Goal: Information Seeking & Learning: Find specific fact

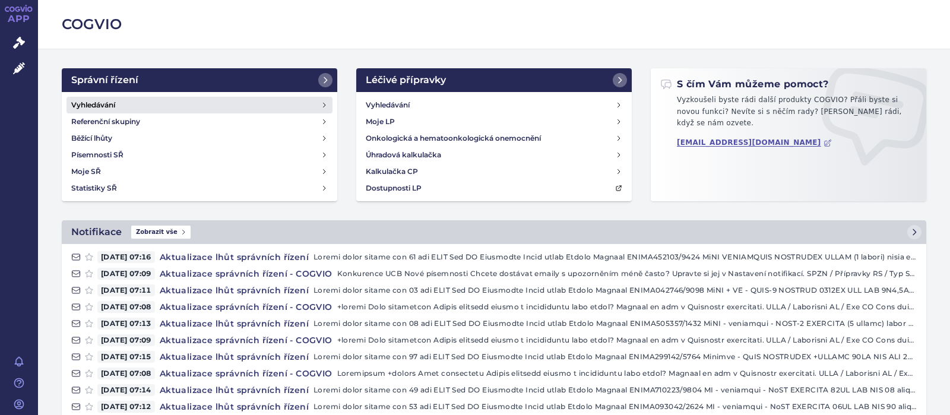
click at [108, 103] on h4 "Vyhledávání" at bounding box center [93, 105] width 44 height 12
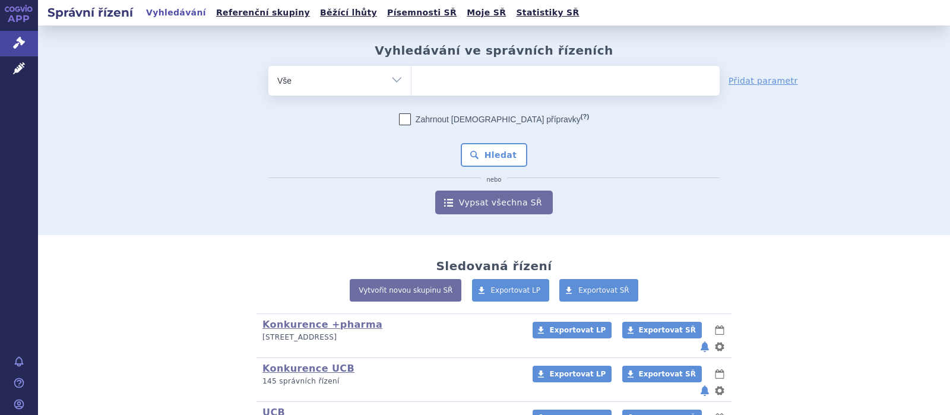
click at [450, 95] on span at bounding box center [566, 81] width 308 height 30
click at [412, 95] on select at bounding box center [411, 80] width 1 height 30
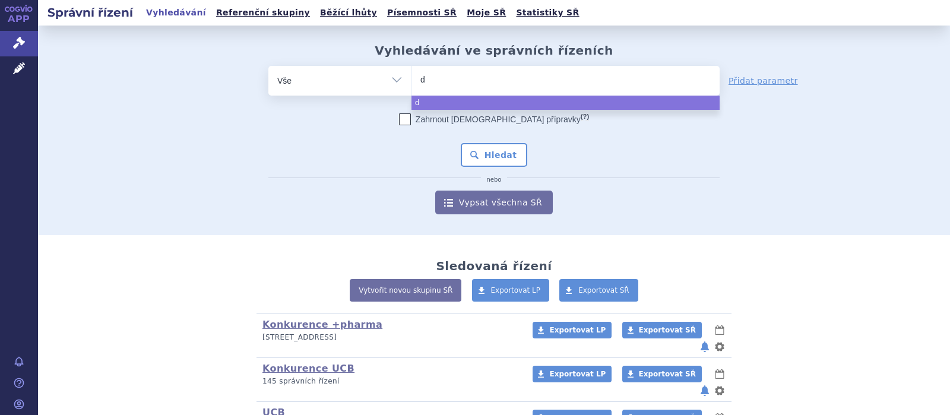
type input "du"
type input "duo"
type input "duod"
type input "duodo"
type input "duodop"
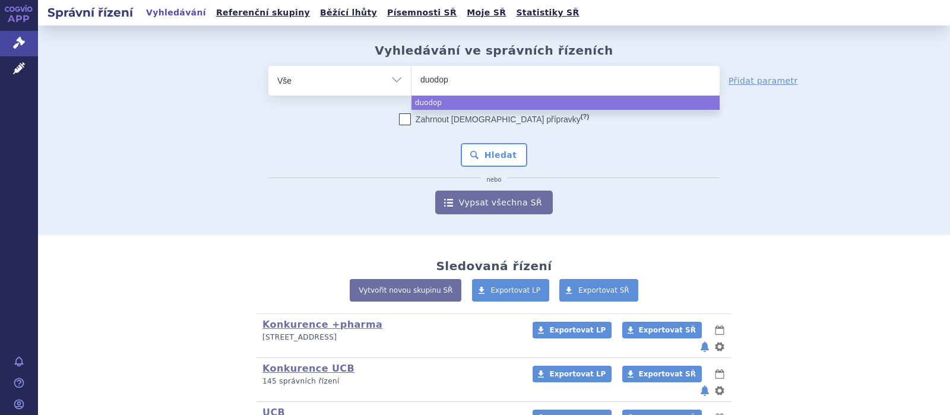
type input "duodopa"
select select "duodopa"
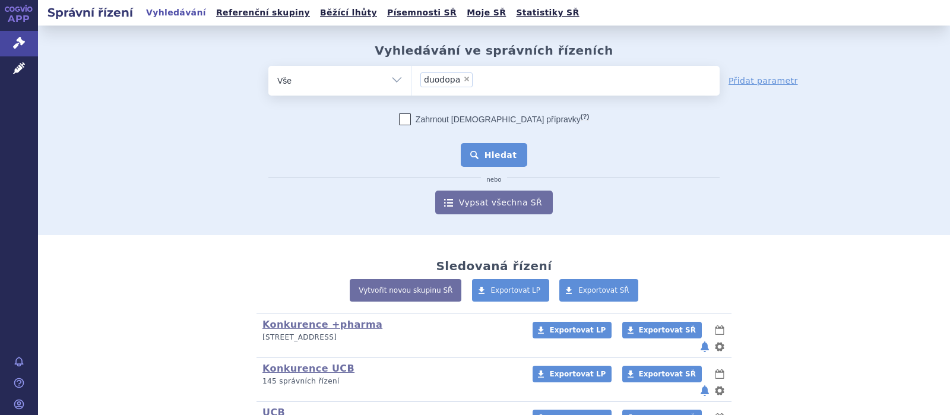
click at [501, 159] on button "Hledat" at bounding box center [494, 155] width 67 height 24
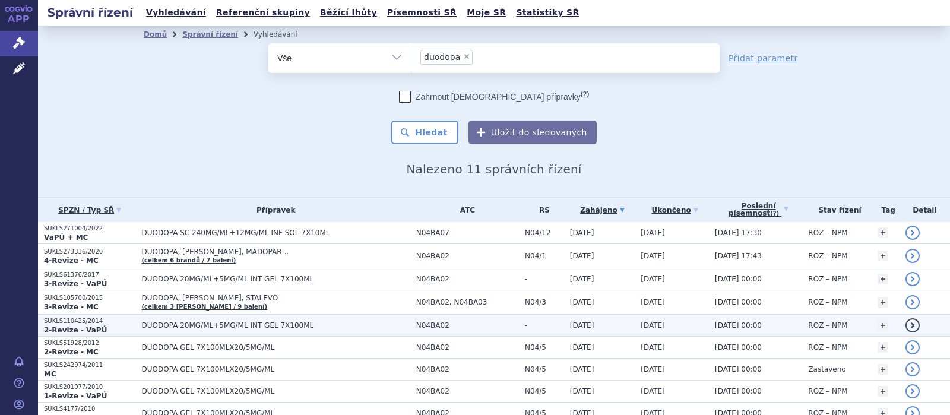
scroll to position [100, 0]
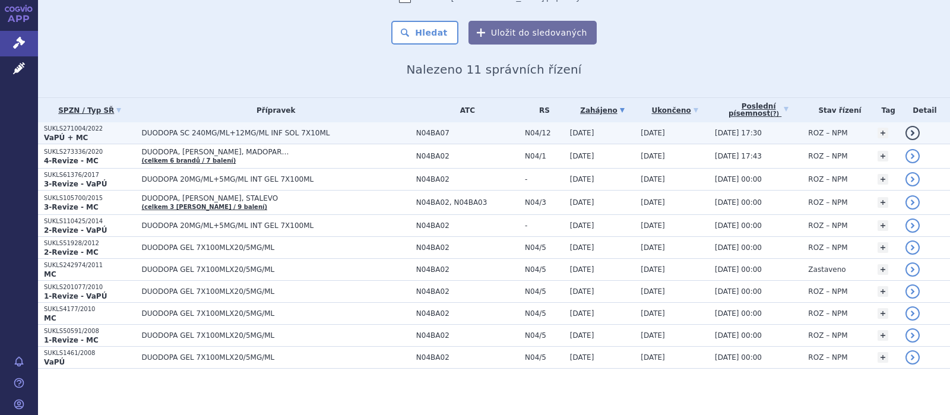
click at [256, 131] on span "DUODOPA SC 240MG/ML+12MG/ML INF SOL 7X10ML" at bounding box center [276, 133] width 268 height 8
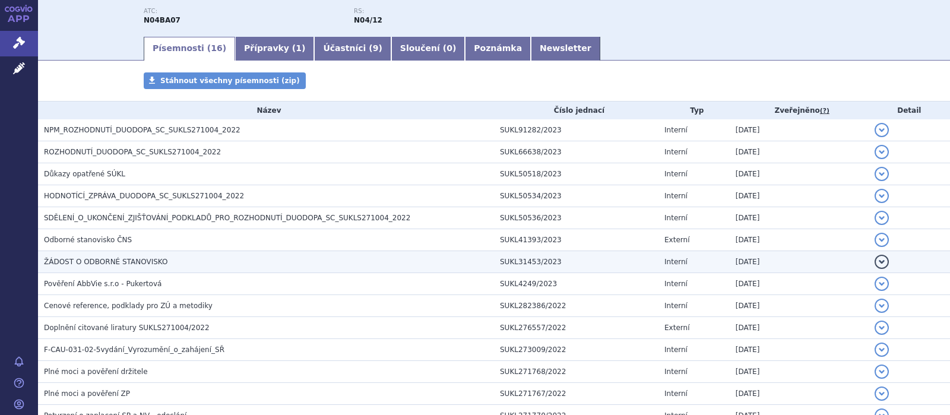
scroll to position [232, 0]
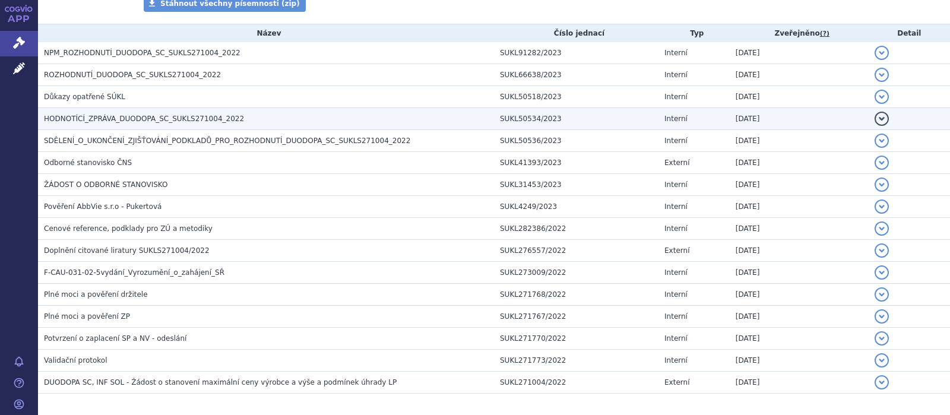
click at [168, 117] on span "HODNOTÍCÍ_ZPRÁVA_DUODOPA_SC_SUKLS271004_2022" at bounding box center [144, 119] width 200 height 8
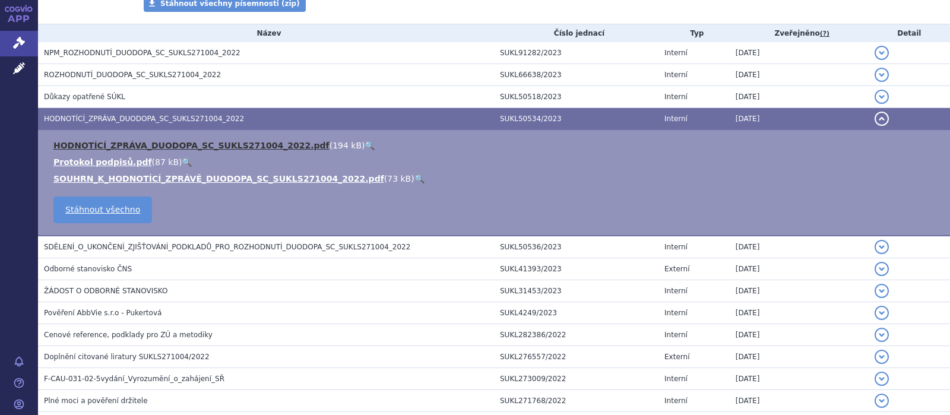
click at [166, 148] on link "HODNOTÍCÍ_ZPRÁVA_DUODOPA_SC_SUKLS271004_2022.pdf" at bounding box center [191, 146] width 276 height 10
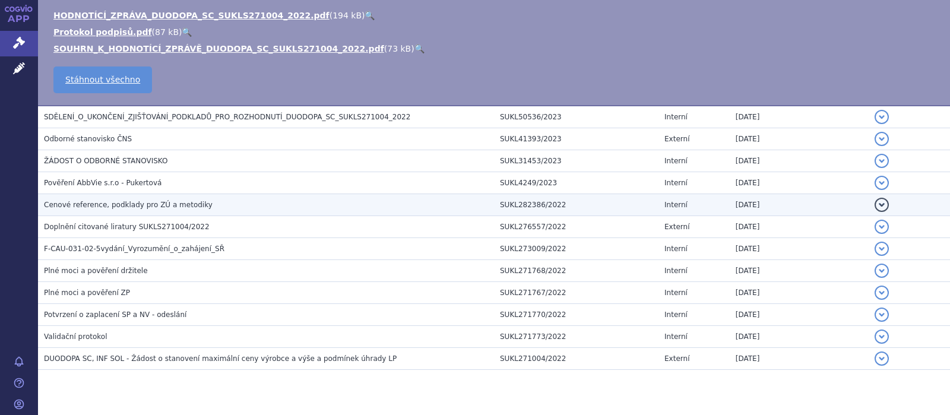
scroll to position [386, 0]
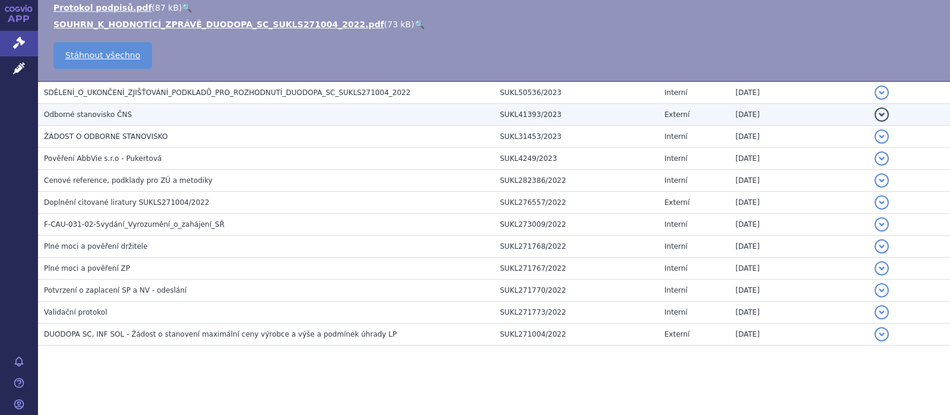
click at [108, 112] on span "Odborné stanovisko ČNS" at bounding box center [88, 114] width 88 height 8
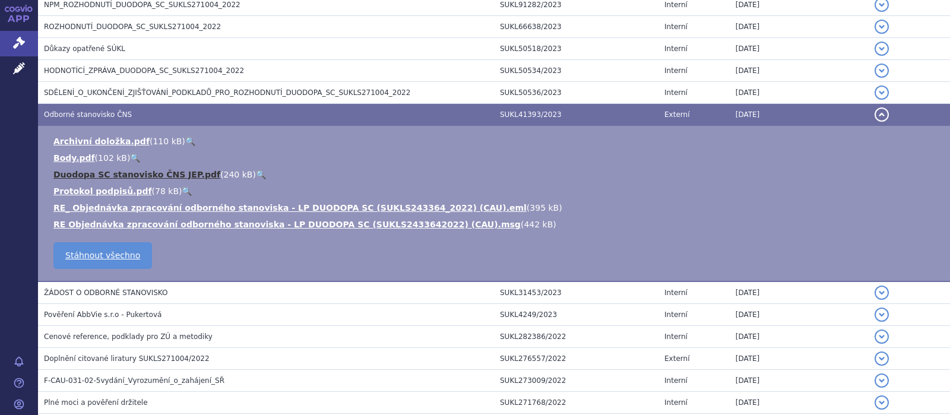
click at [127, 176] on link "Duodopa SC stanovisko ČNS JEP.pdf" at bounding box center [136, 175] width 167 height 10
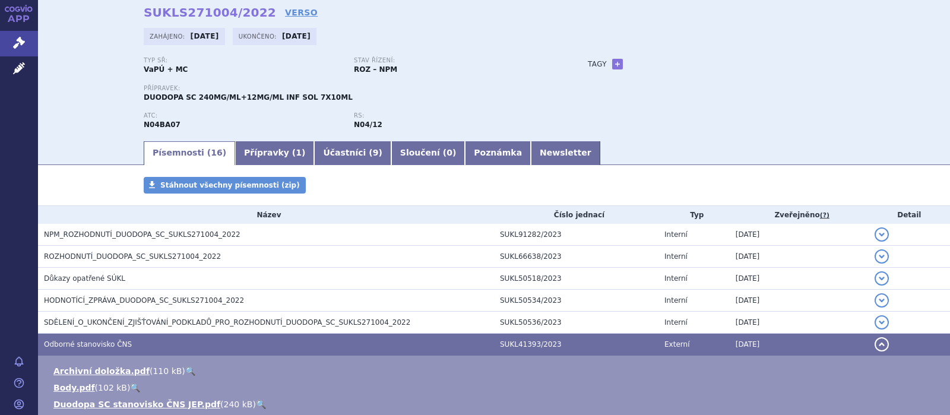
scroll to position [0, 0]
